Goal: Transaction & Acquisition: Download file/media

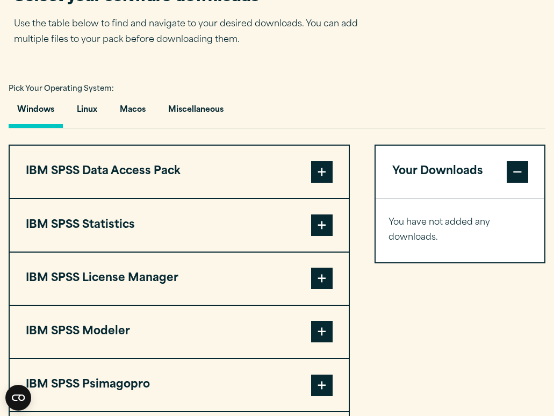
scroll to position [709, 0]
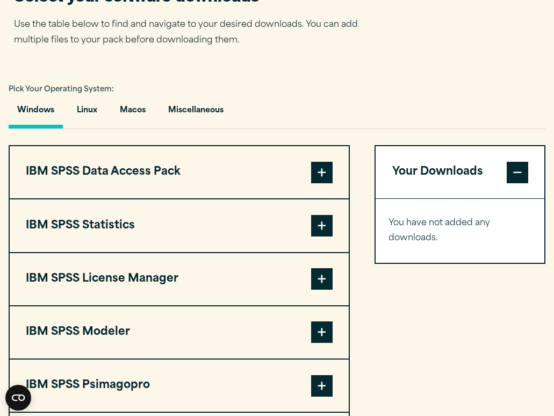
click at [317, 231] on span at bounding box center [321, 225] width 21 height 21
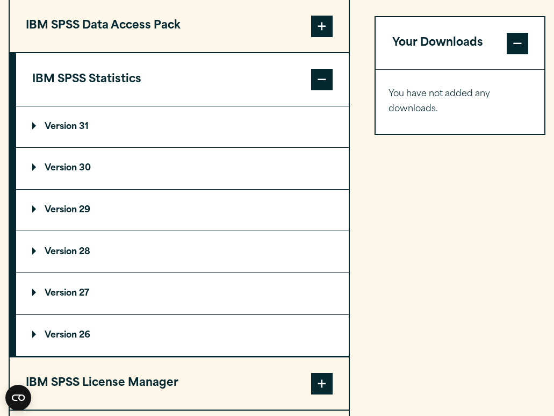
scroll to position [855, 0]
click at [106, 212] on summary "Version 29" at bounding box center [182, 209] width 333 height 41
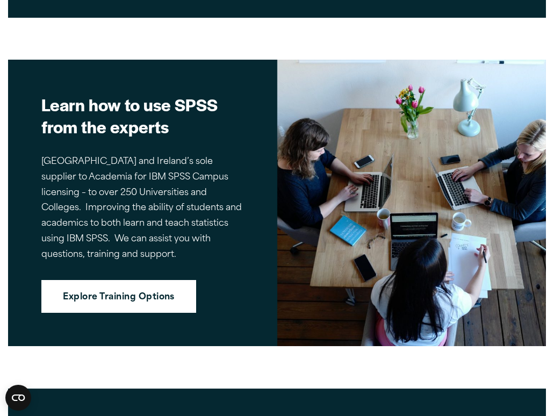
scroll to position [2438, 0]
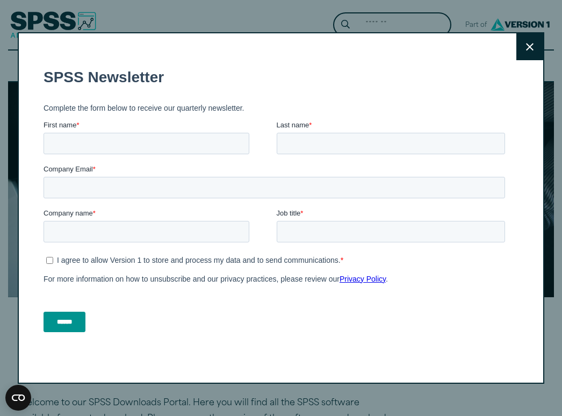
click at [528, 44] on icon at bounding box center [530, 47] width 8 height 8
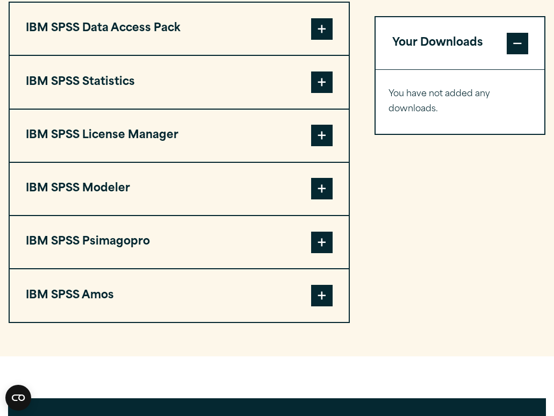
scroll to position [853, 0]
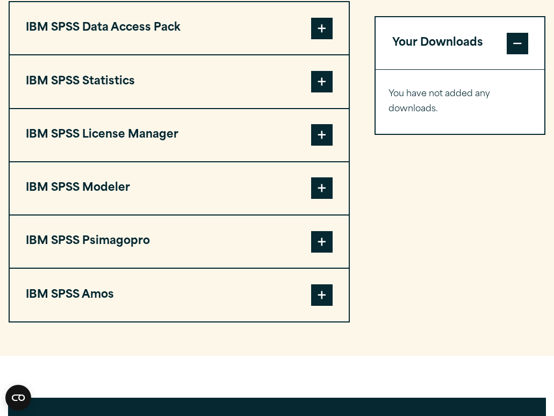
click at [321, 85] on span at bounding box center [321, 81] width 21 height 21
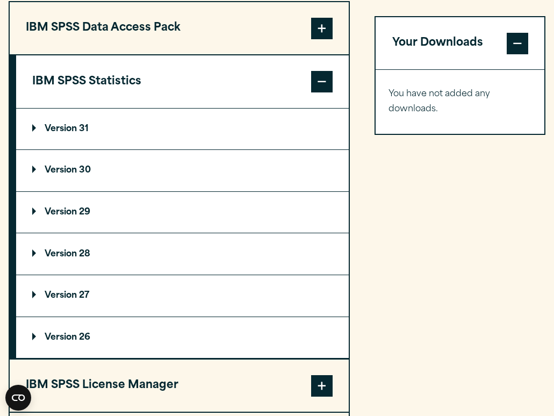
click at [68, 211] on p "Version 29" at bounding box center [61, 212] width 58 height 9
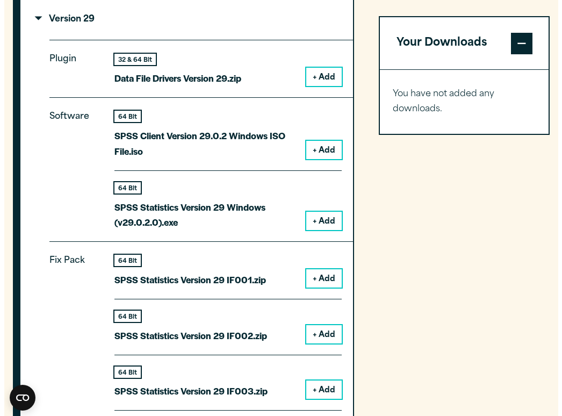
scroll to position [1046, 0]
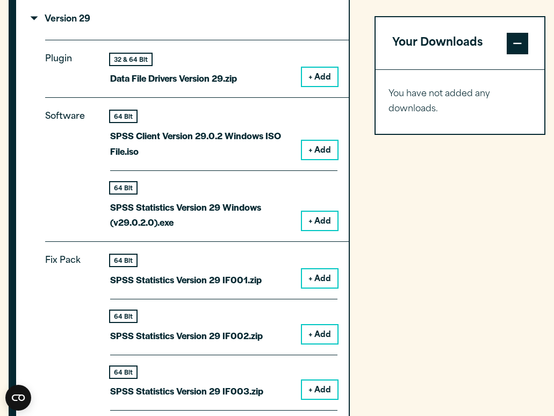
click at [319, 228] on button "+ Add" at bounding box center [319, 221] width 35 height 18
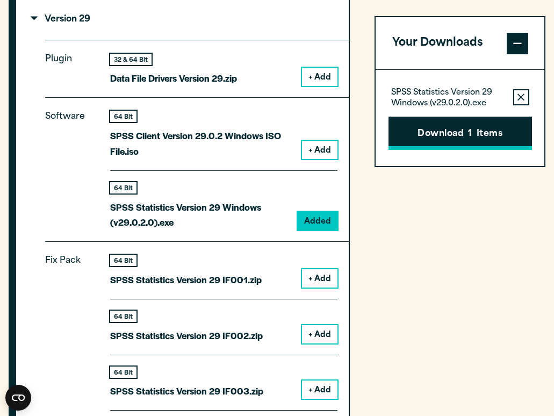
click at [446, 130] on button "Download 1 Items" at bounding box center [460, 133] width 143 height 33
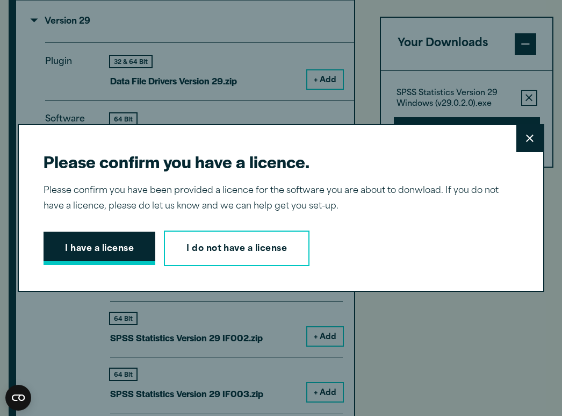
click at [84, 238] on button "I have a license" at bounding box center [100, 248] width 112 height 33
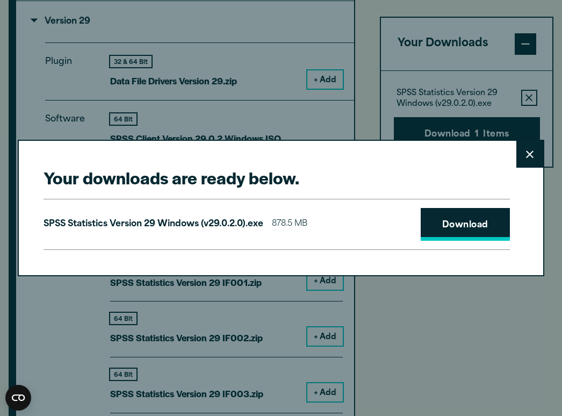
click at [431, 235] on link "Download" at bounding box center [465, 224] width 89 height 33
